Goal: Check status: Check status

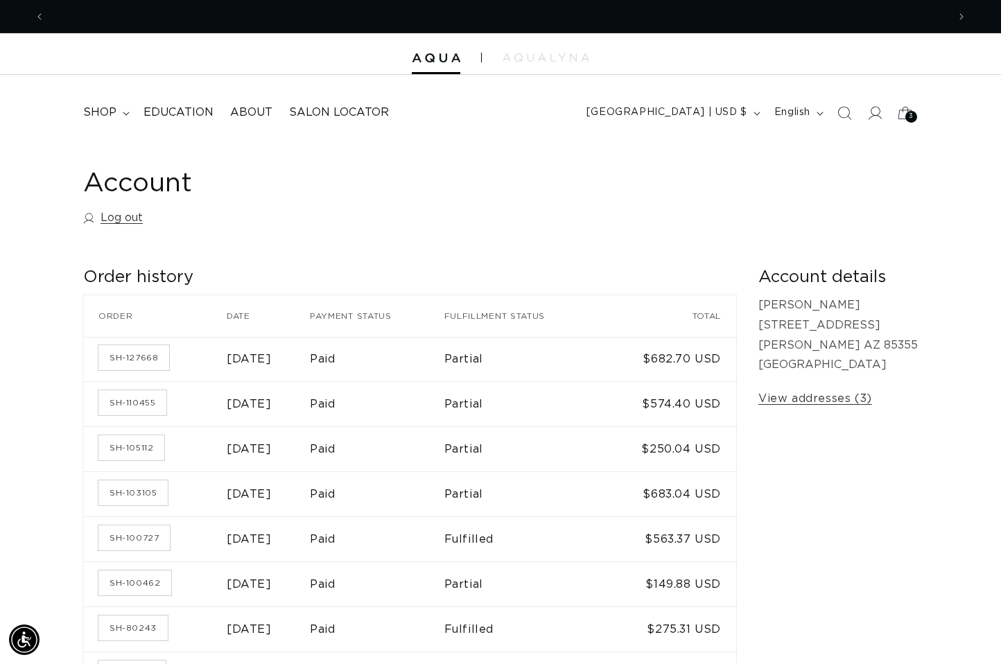
scroll to position [0, 1805]
click at [874, 118] on icon at bounding box center [874, 112] width 15 height 15
click at [123, 219] on link "Log out" at bounding box center [113, 218] width 60 height 20
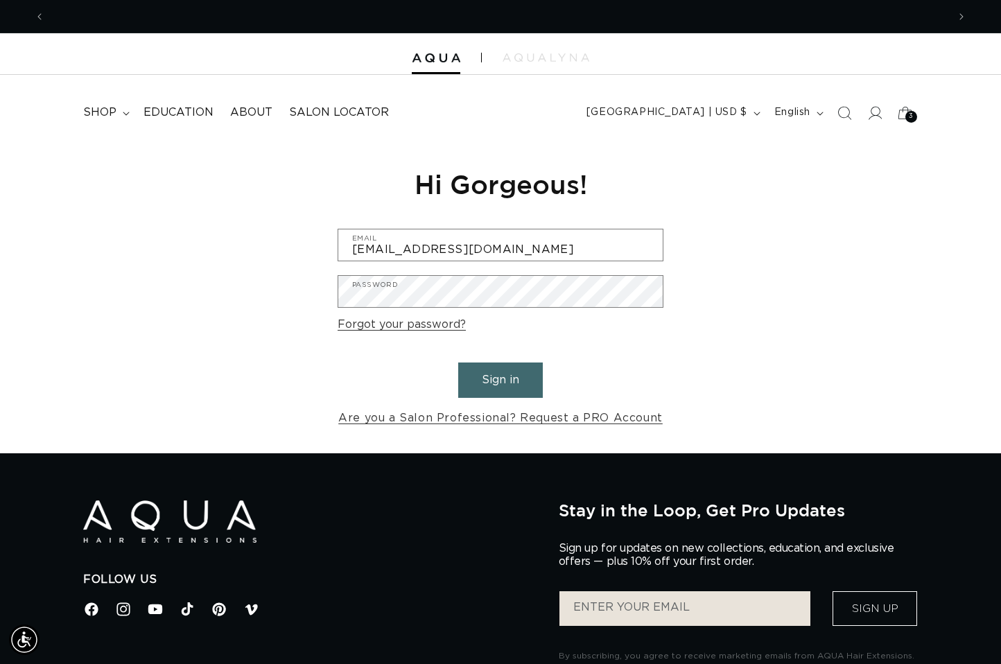
scroll to position [0, 1805]
type input "ashbuns21@gmail.com"
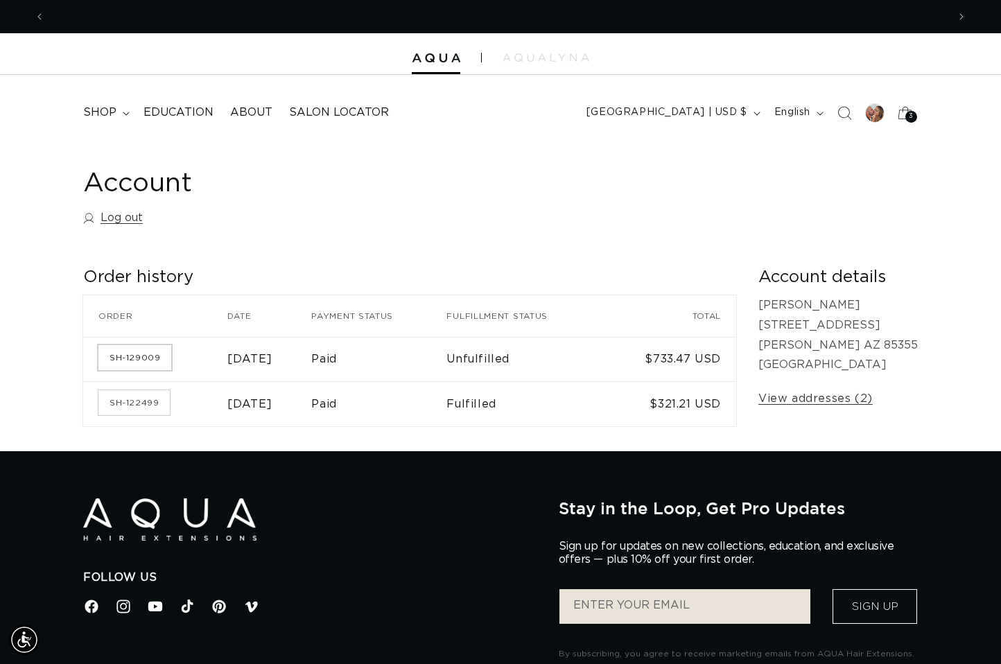
scroll to position [0, 1805]
click at [157, 356] on link "SH-129009" at bounding box center [134, 357] width 73 height 25
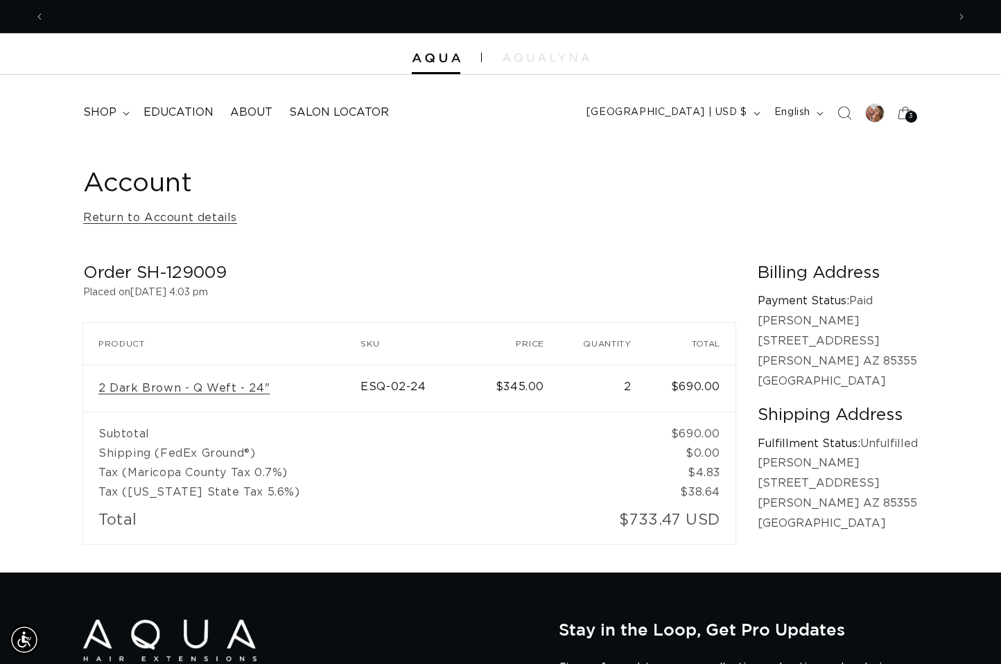
scroll to position [0, 902]
click at [563, 243] on div "Account Return to Account details Order SH-129009 Placed on [DATE] 4:03 pm Orde…" at bounding box center [500, 357] width 1001 height 430
click at [624, 295] on p "Placed on September 10, 2025 at 4:03 pm" at bounding box center [409, 292] width 652 height 17
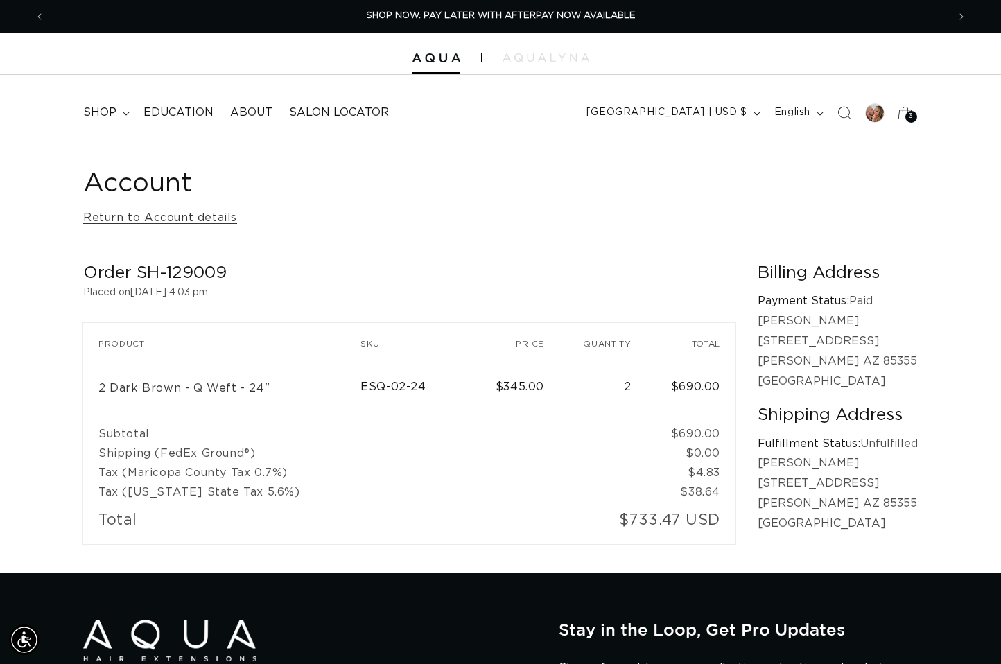
click at [942, 186] on div "Account Return to Account details Order SH-129009 Placed on September 10, 2025 …" at bounding box center [500, 357] width 1001 height 430
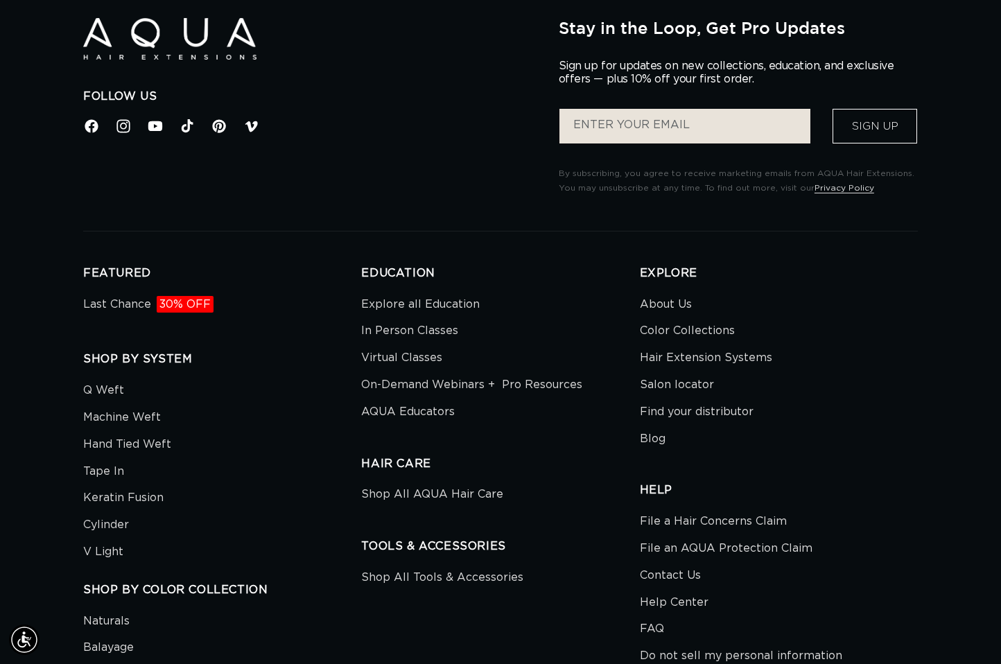
scroll to position [0, 0]
click at [662, 564] on link "Contact Us" at bounding box center [670, 575] width 61 height 27
